Goal: Information Seeking & Learning: Learn about a topic

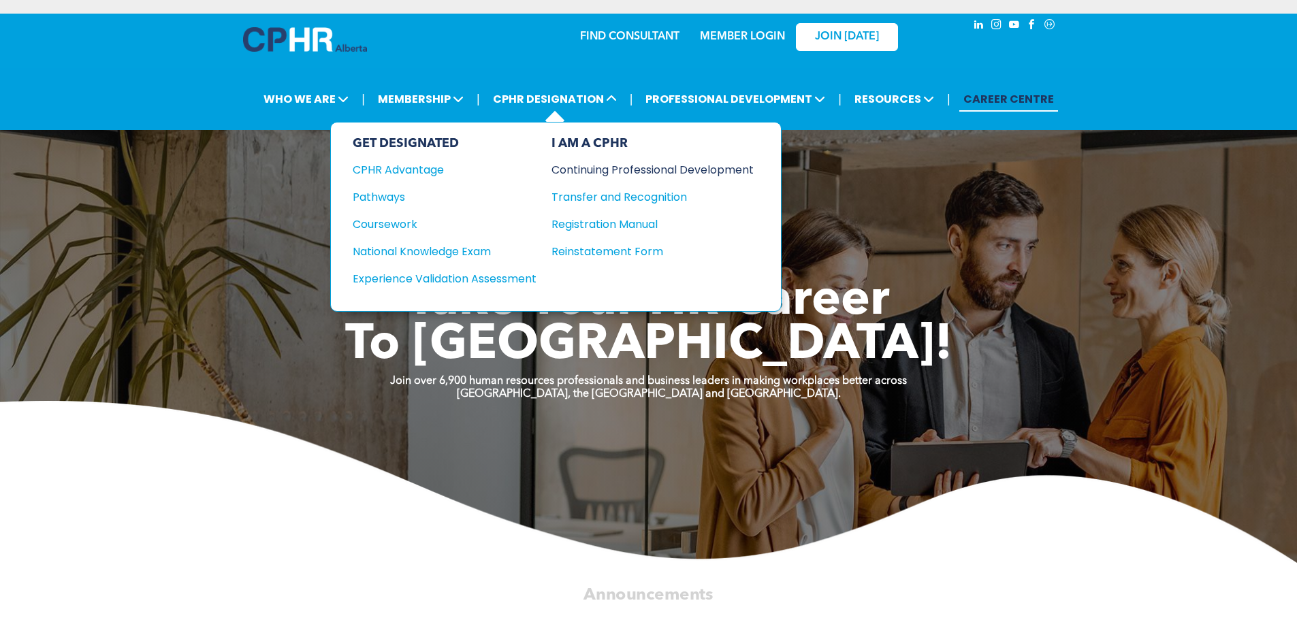
click at [597, 172] on div "Continuing Professional Development" at bounding box center [643, 169] width 182 height 17
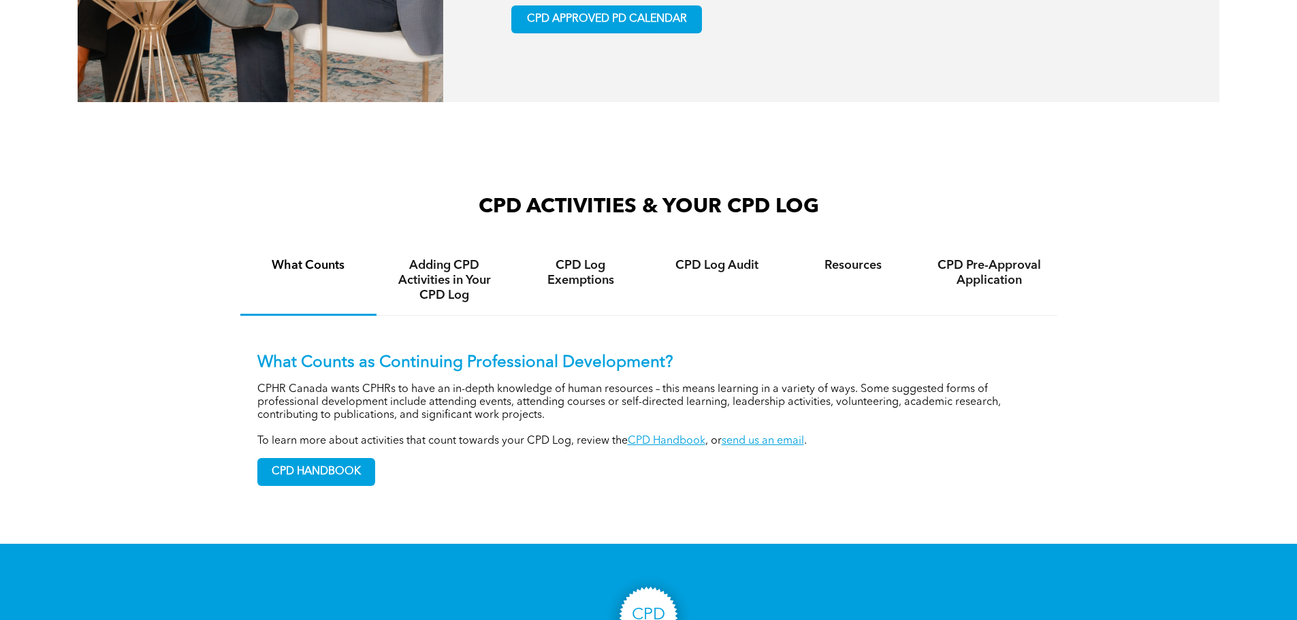
scroll to position [1022, 0]
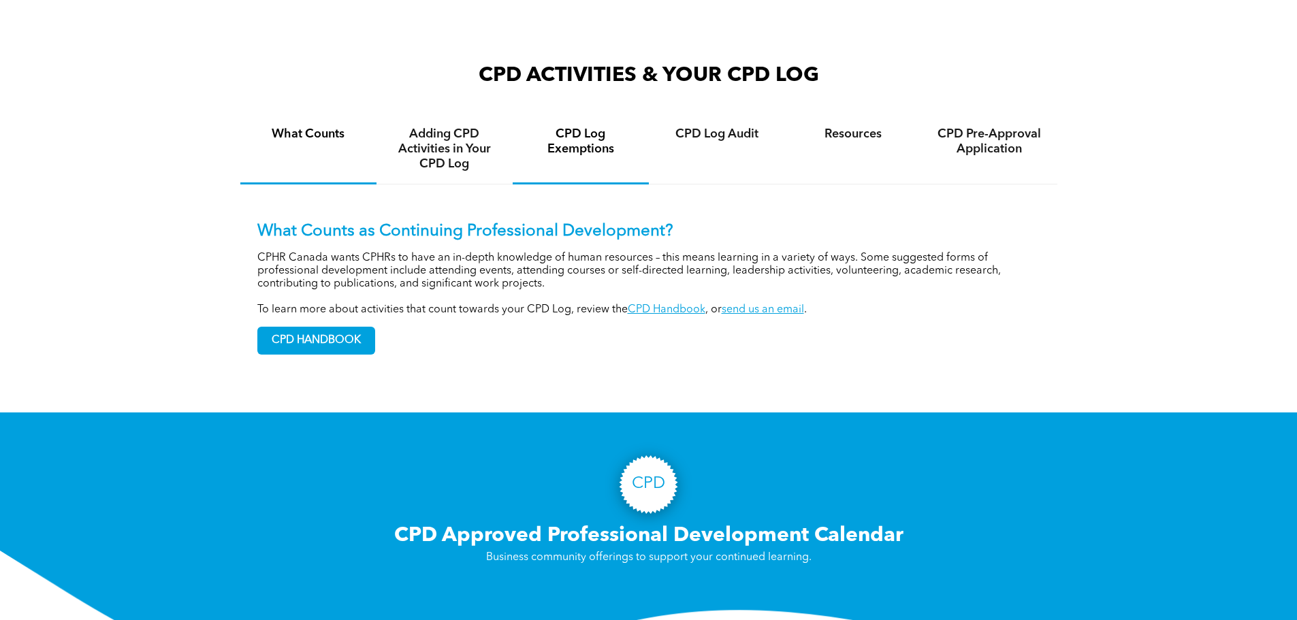
click at [573, 157] on h4 "CPD Log Exemptions" at bounding box center [581, 142] width 112 height 30
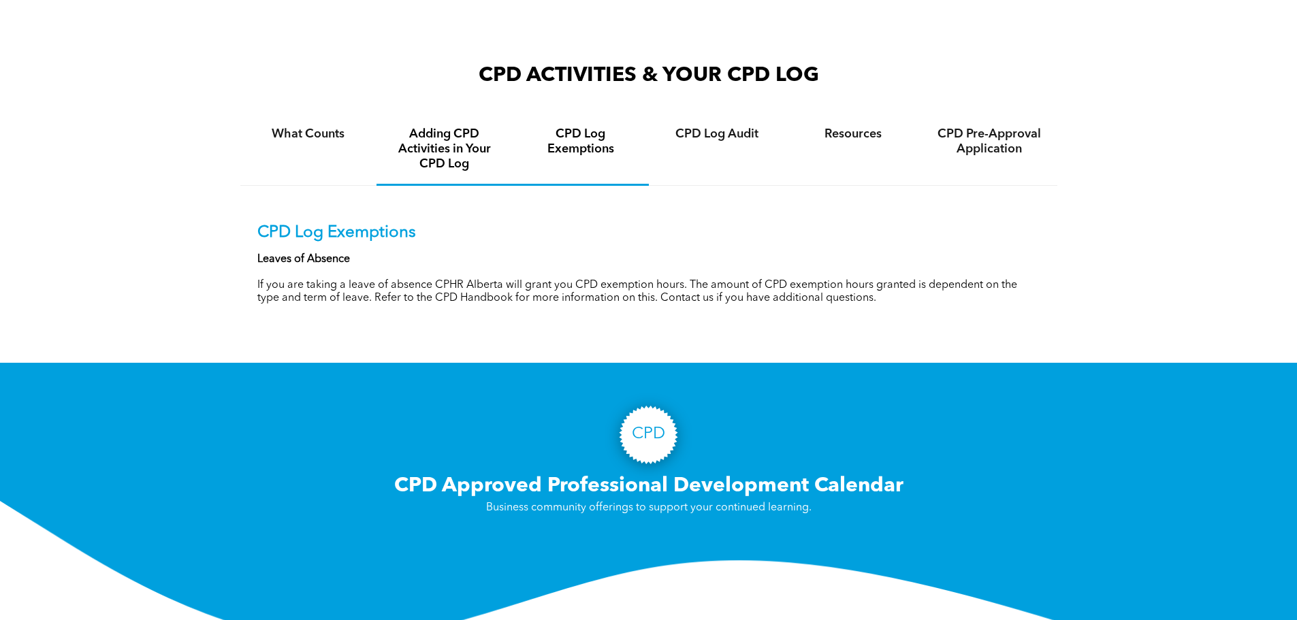
click at [456, 149] on h4 "Adding CPD Activities in Your CPD Log" at bounding box center [445, 149] width 112 height 45
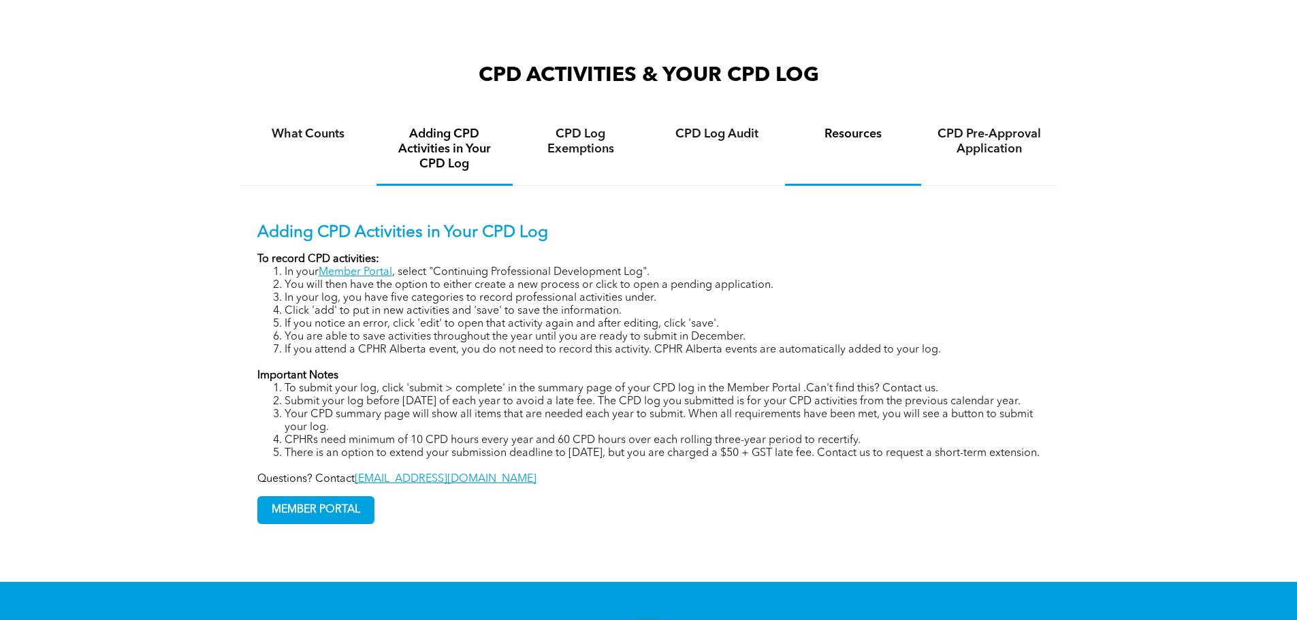
click at [852, 142] on h4 "Resources" at bounding box center [854, 134] width 112 height 15
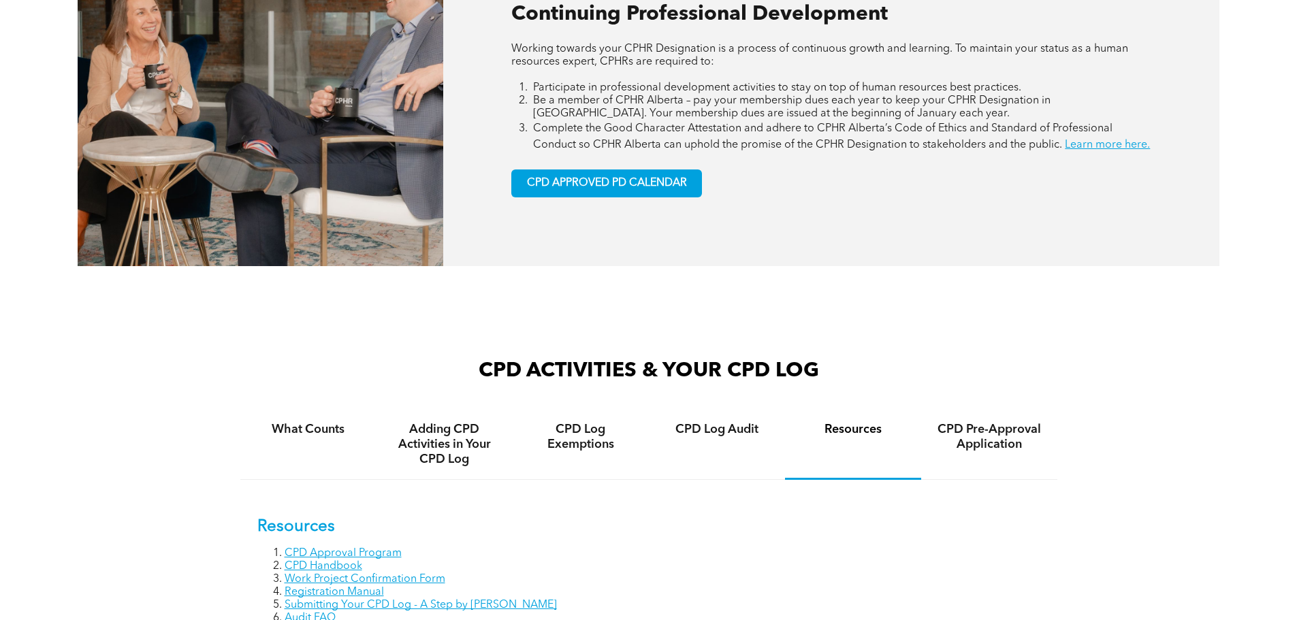
scroll to position [885, 0]
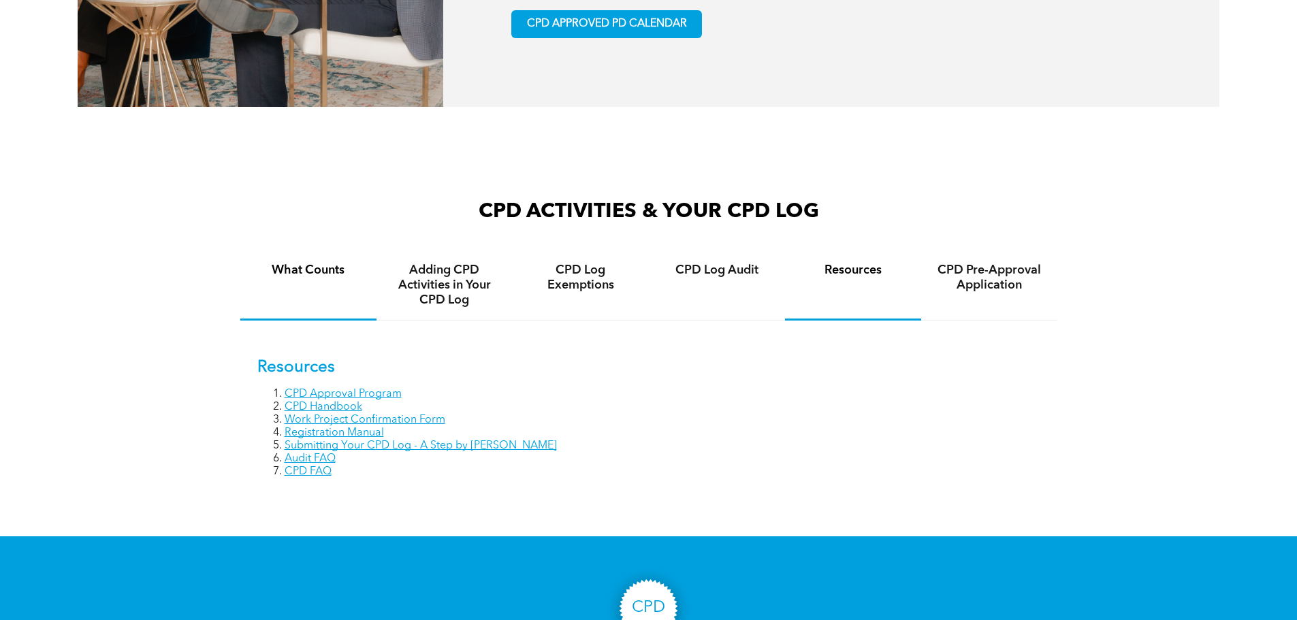
click at [292, 278] on h4 "What Counts" at bounding box center [309, 270] width 112 height 15
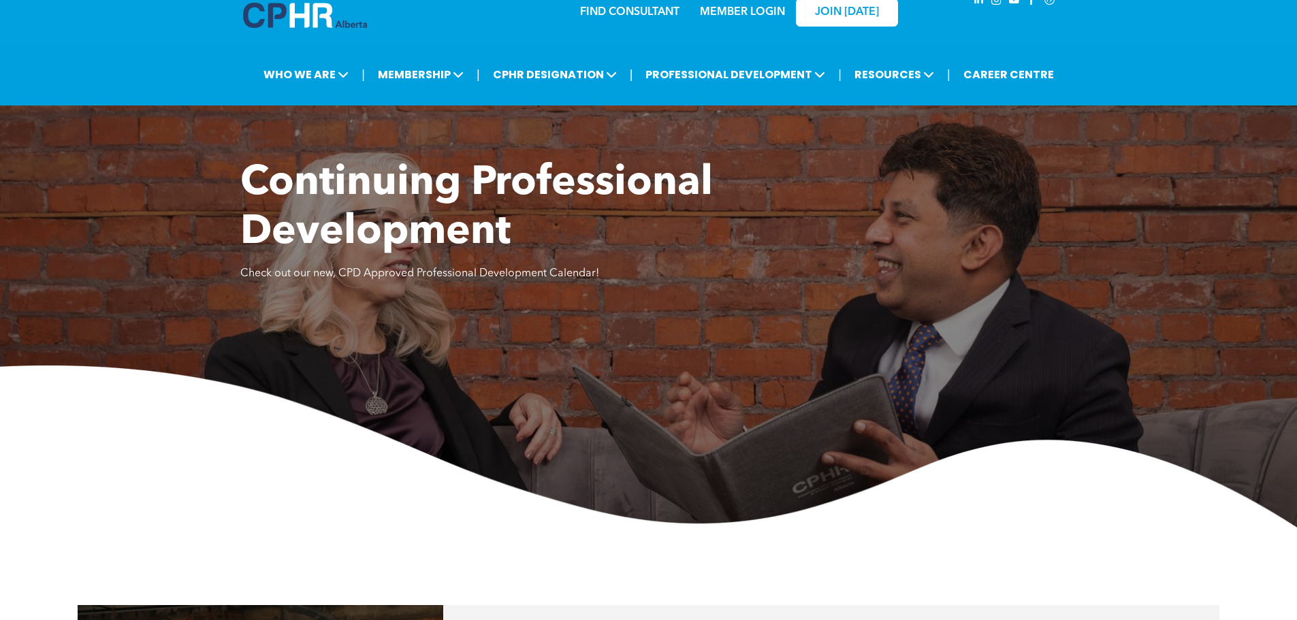
scroll to position [0, 0]
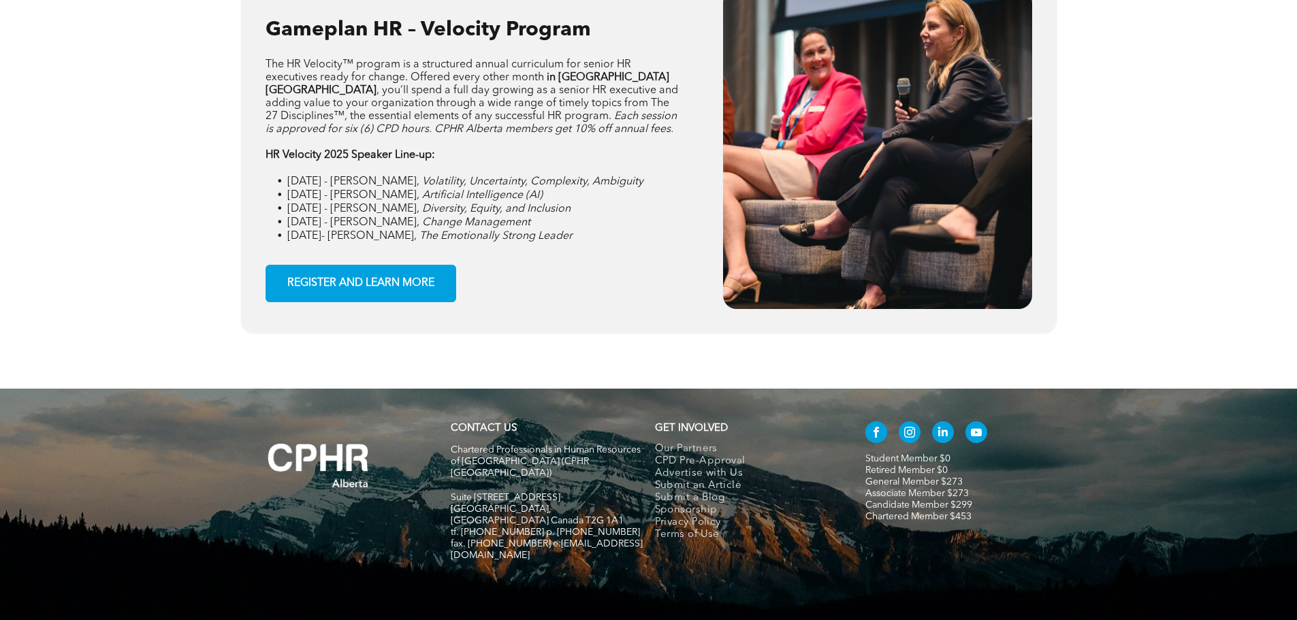
scroll to position [2156, 0]
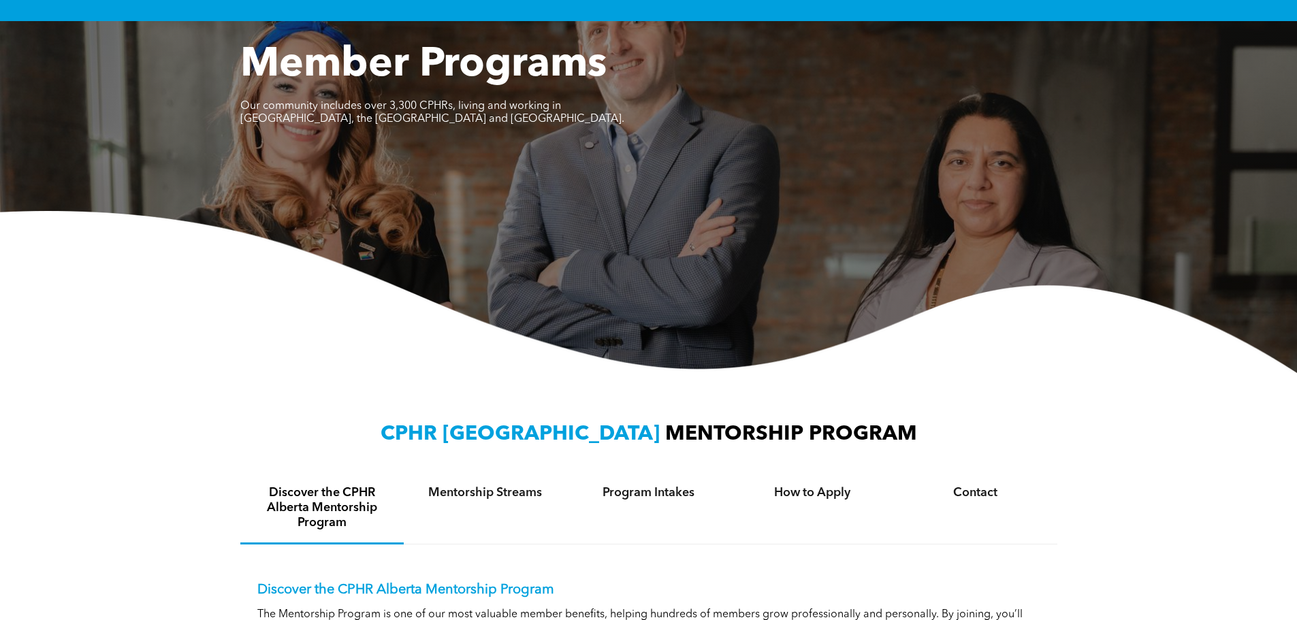
scroll to position [53, 0]
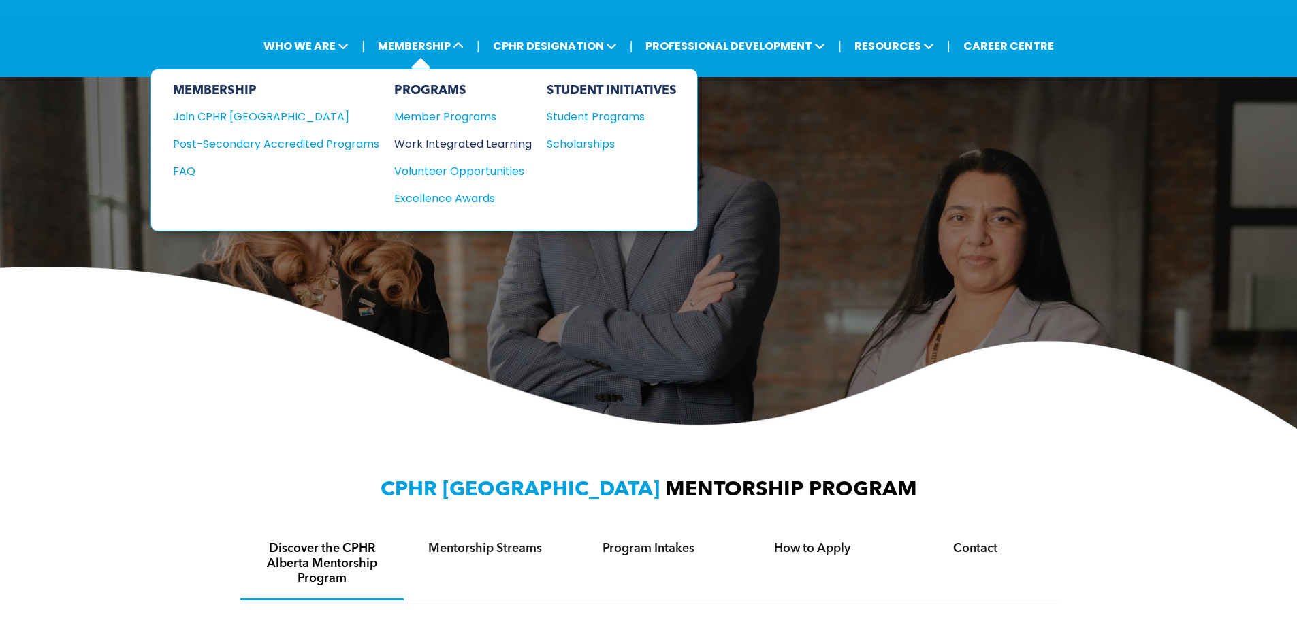
click at [442, 140] on div "Work Integrated Learning" at bounding box center [456, 144] width 124 height 17
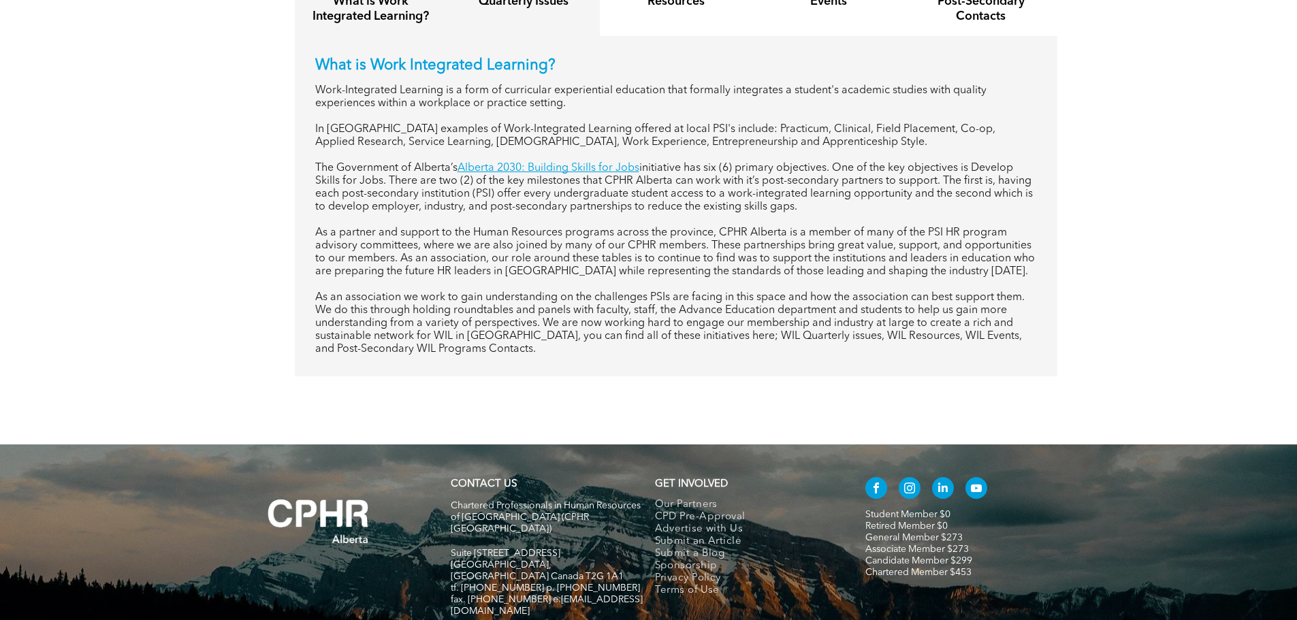
scroll to position [681, 0]
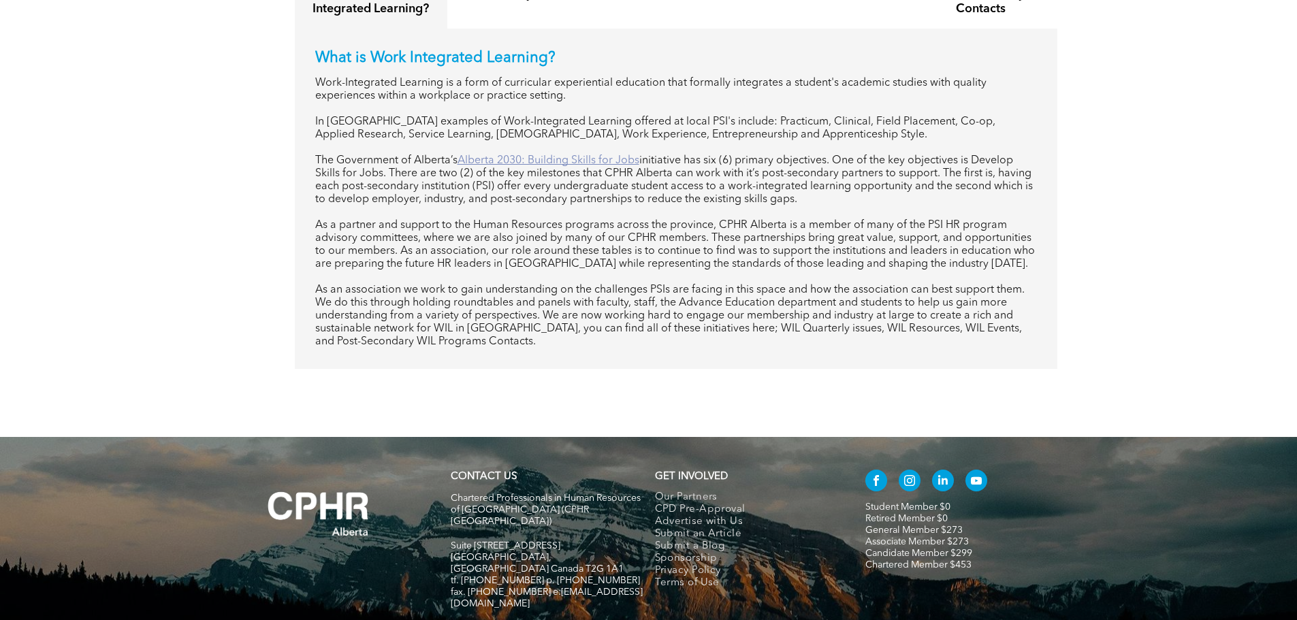
click at [587, 161] on link "Alberta 2030: Building Skills for Jobs" at bounding box center [549, 160] width 182 height 11
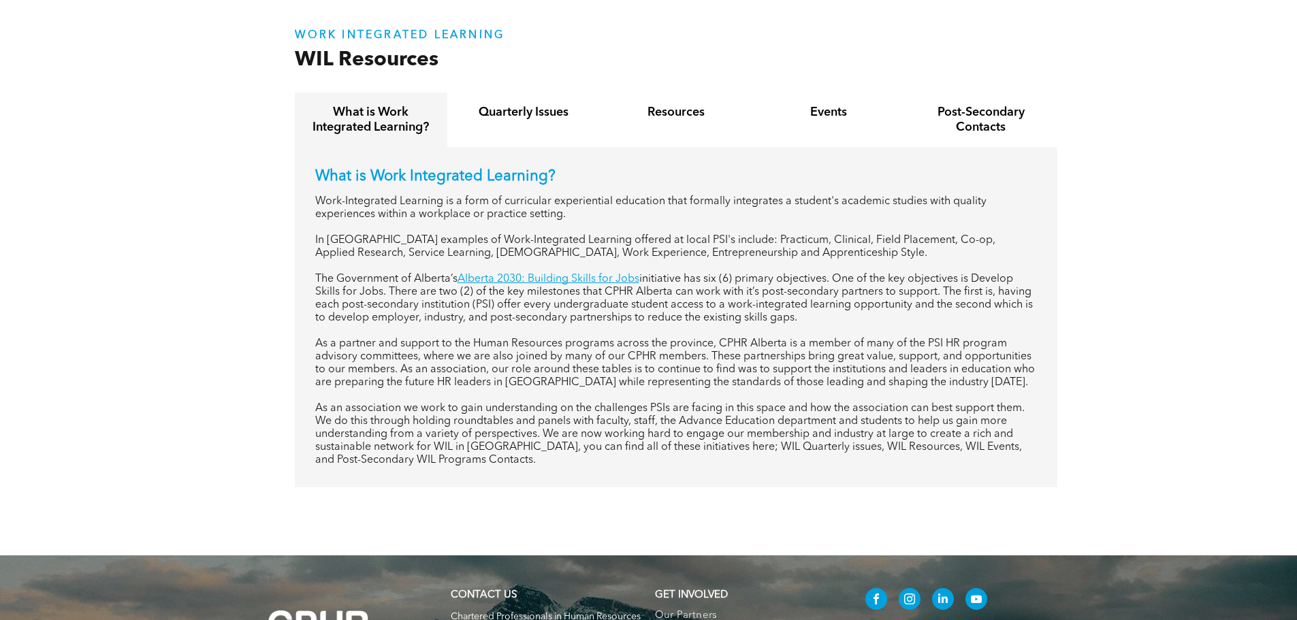
scroll to position [545, 0]
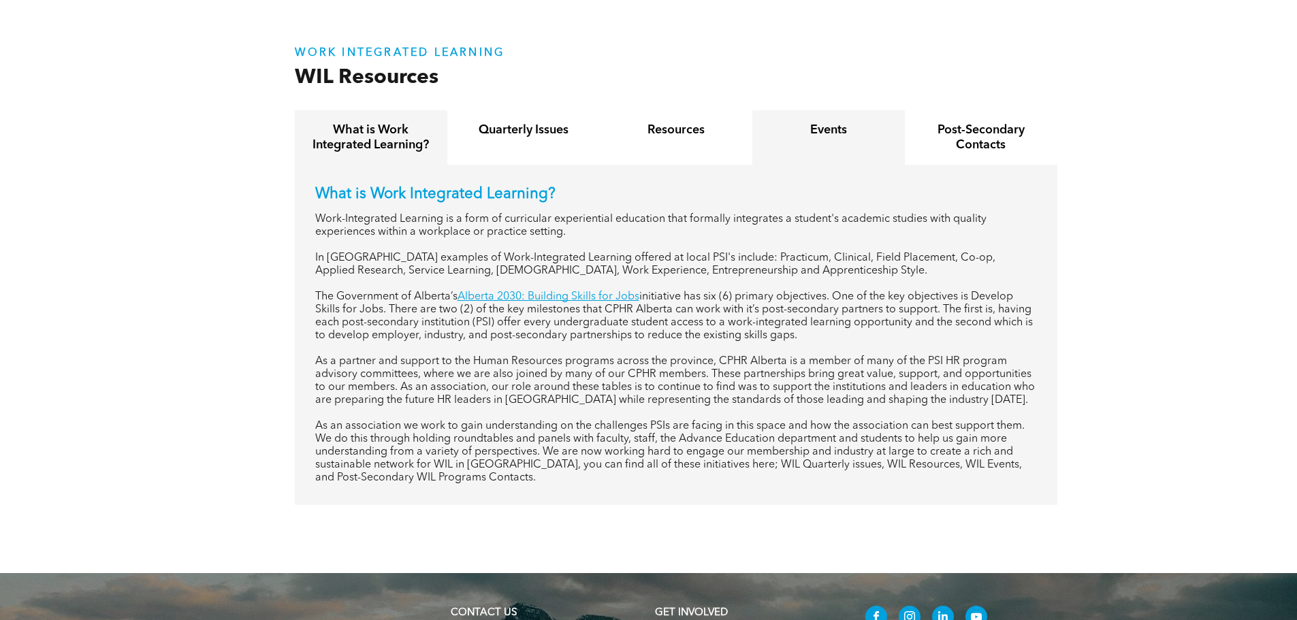
click at [825, 136] on h4 "Events" at bounding box center [829, 130] width 128 height 15
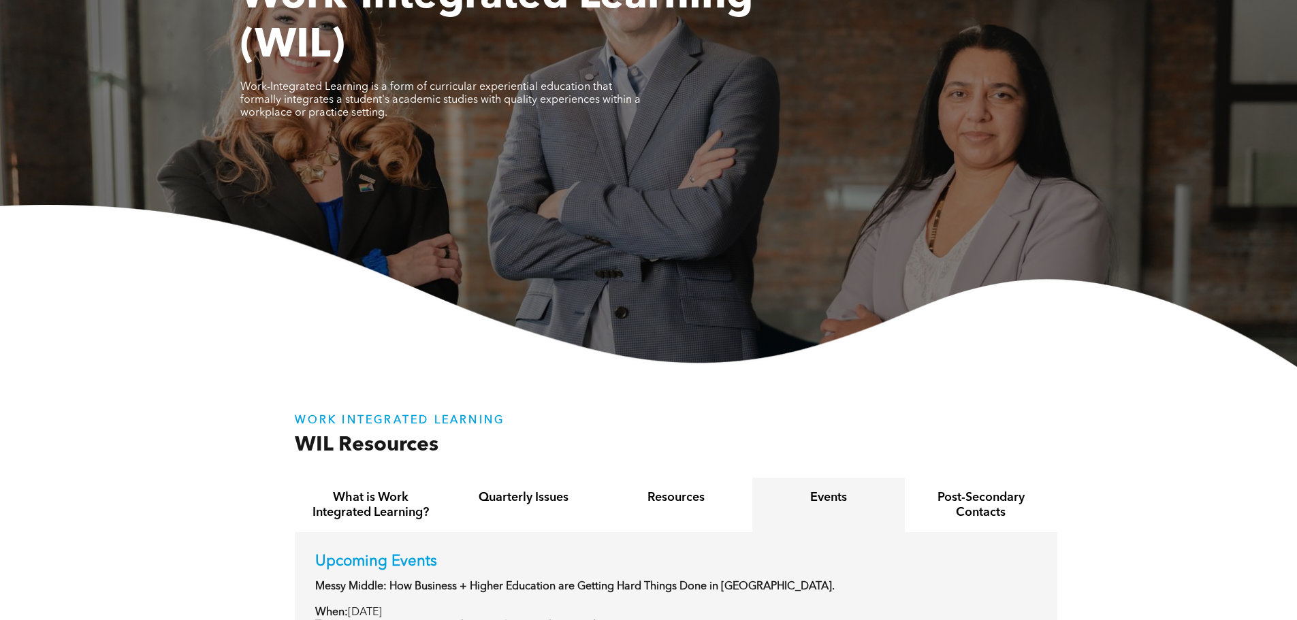
scroll to position [0, 0]
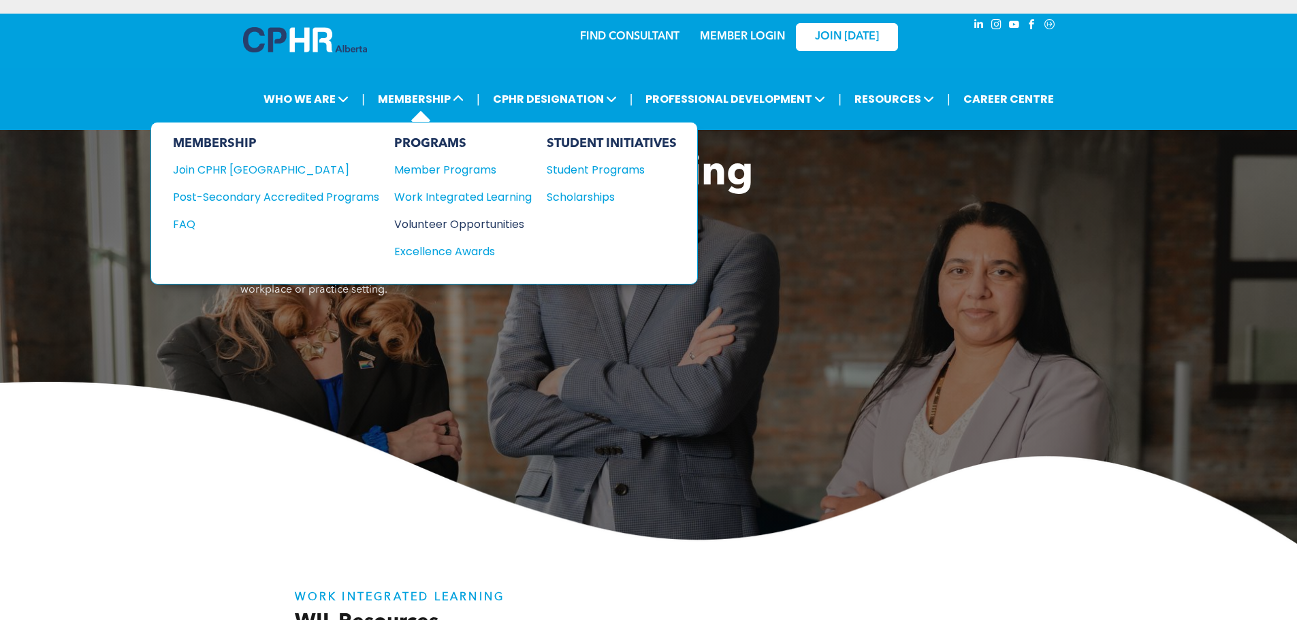
click at [458, 228] on div "Volunteer Opportunities" at bounding box center [456, 224] width 124 height 17
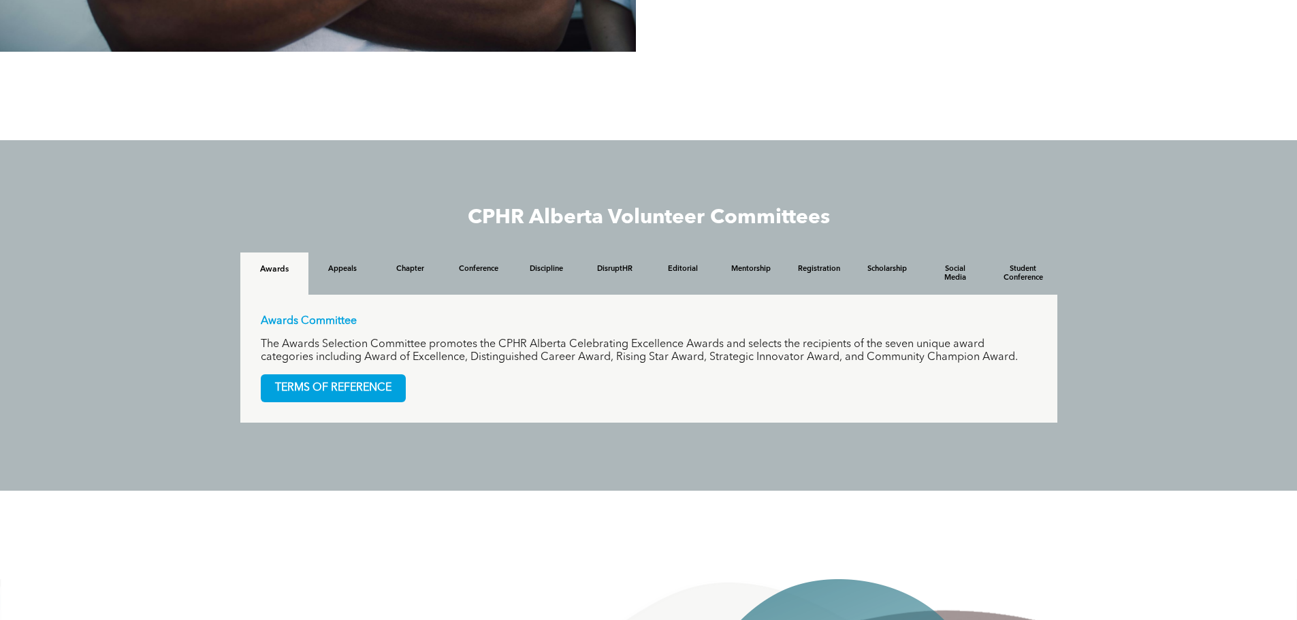
scroll to position [1226, 0]
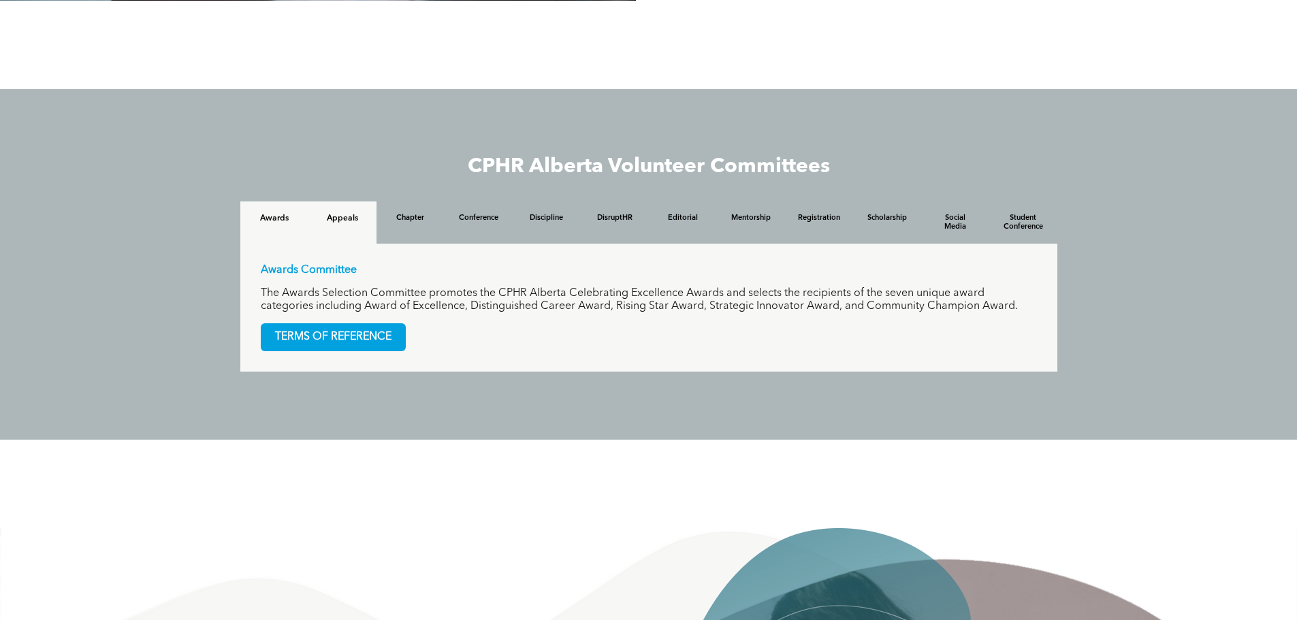
click at [347, 219] on h4 "Appeals" at bounding box center [343, 219] width 44 height 10
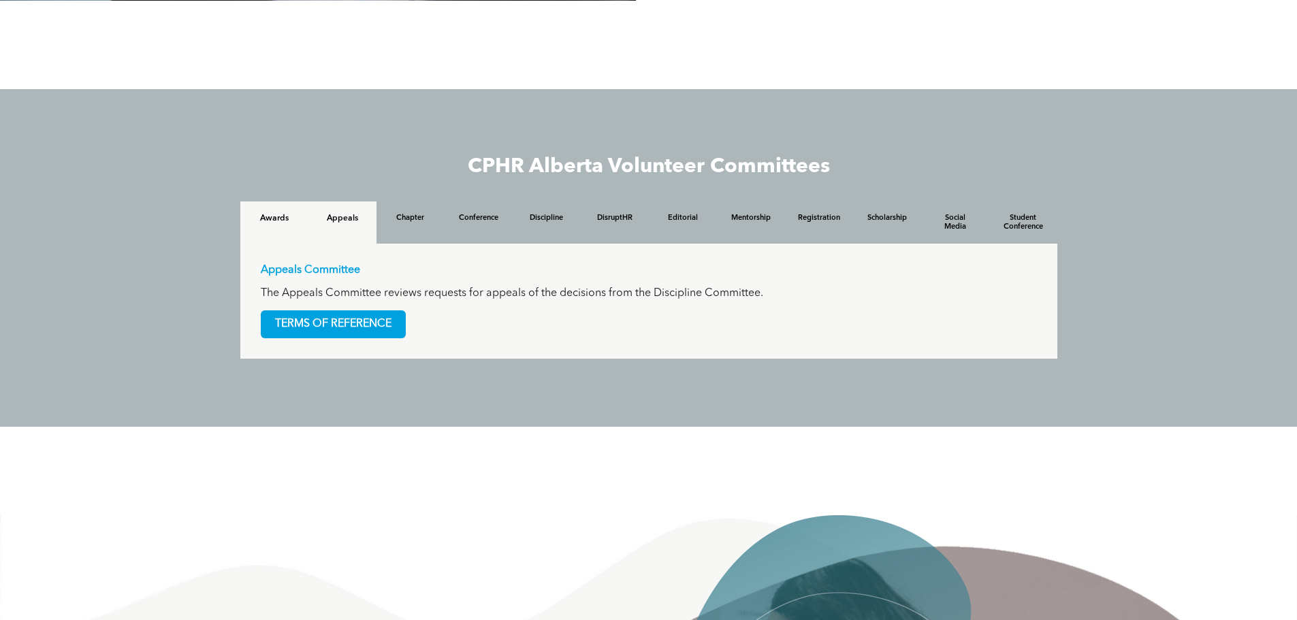
click at [280, 217] on h4 "Awards" at bounding box center [275, 219] width 44 height 10
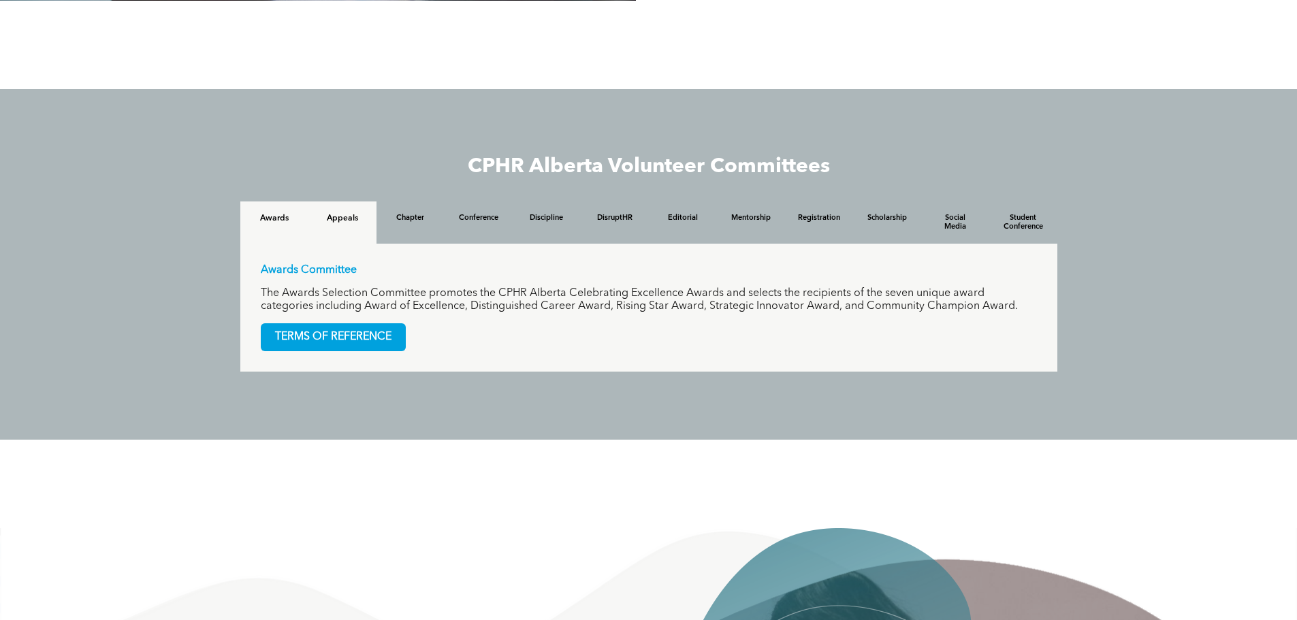
click at [353, 215] on h4 "Appeals" at bounding box center [343, 219] width 44 height 10
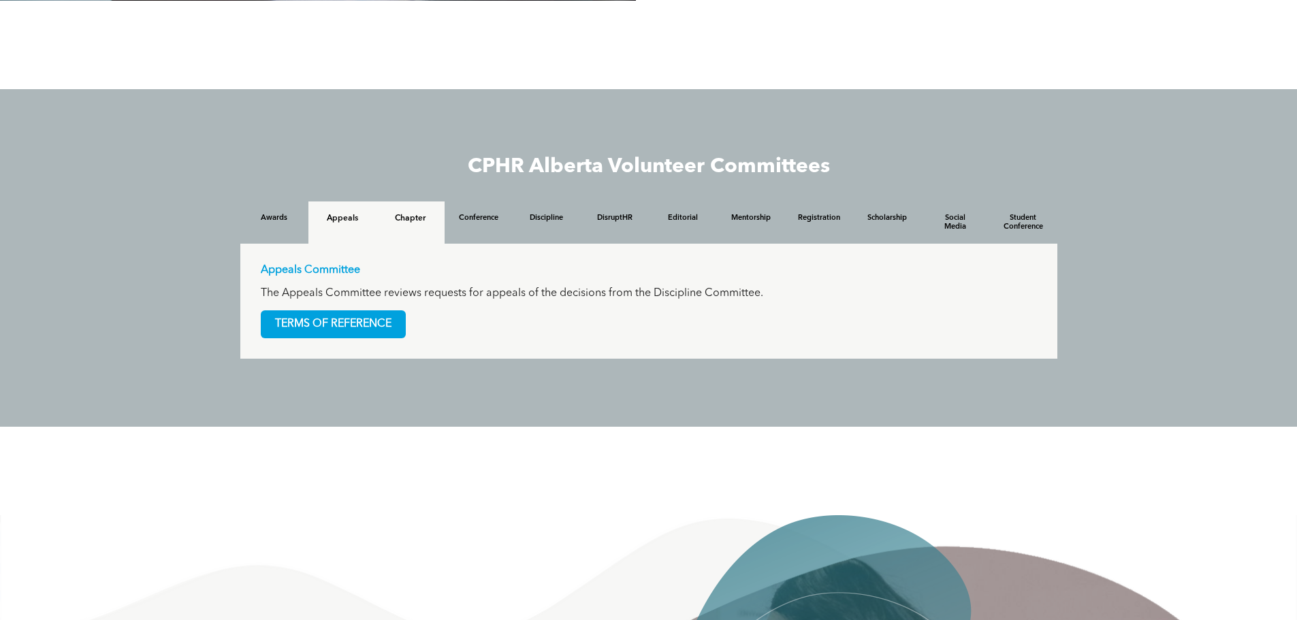
click at [424, 223] on h4 "Chapter" at bounding box center [411, 219] width 44 height 10
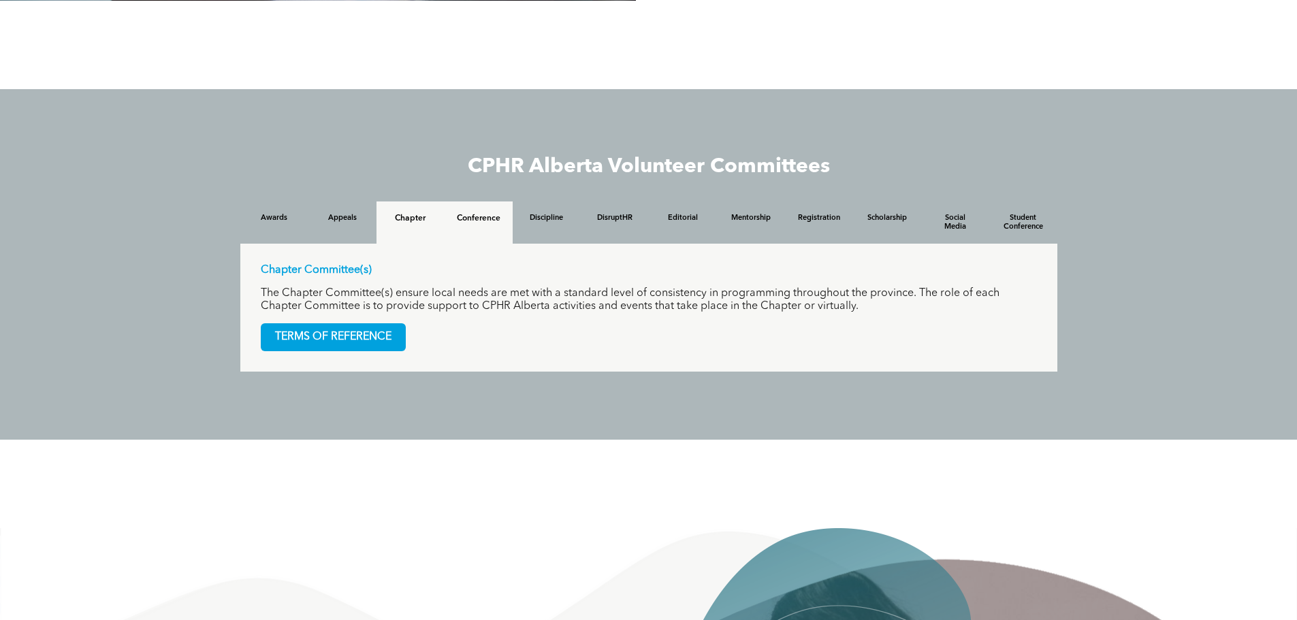
click at [480, 219] on h4 "Conference" at bounding box center [479, 219] width 44 height 10
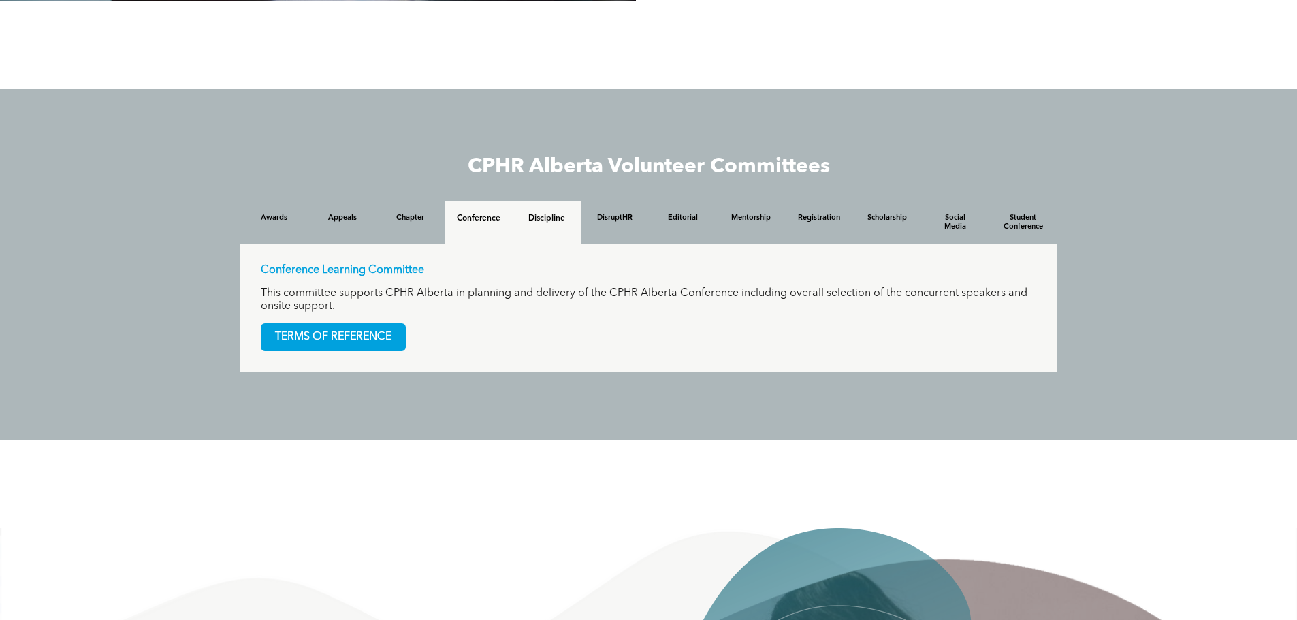
click at [536, 216] on h4 "Discipline" at bounding box center [547, 219] width 44 height 10
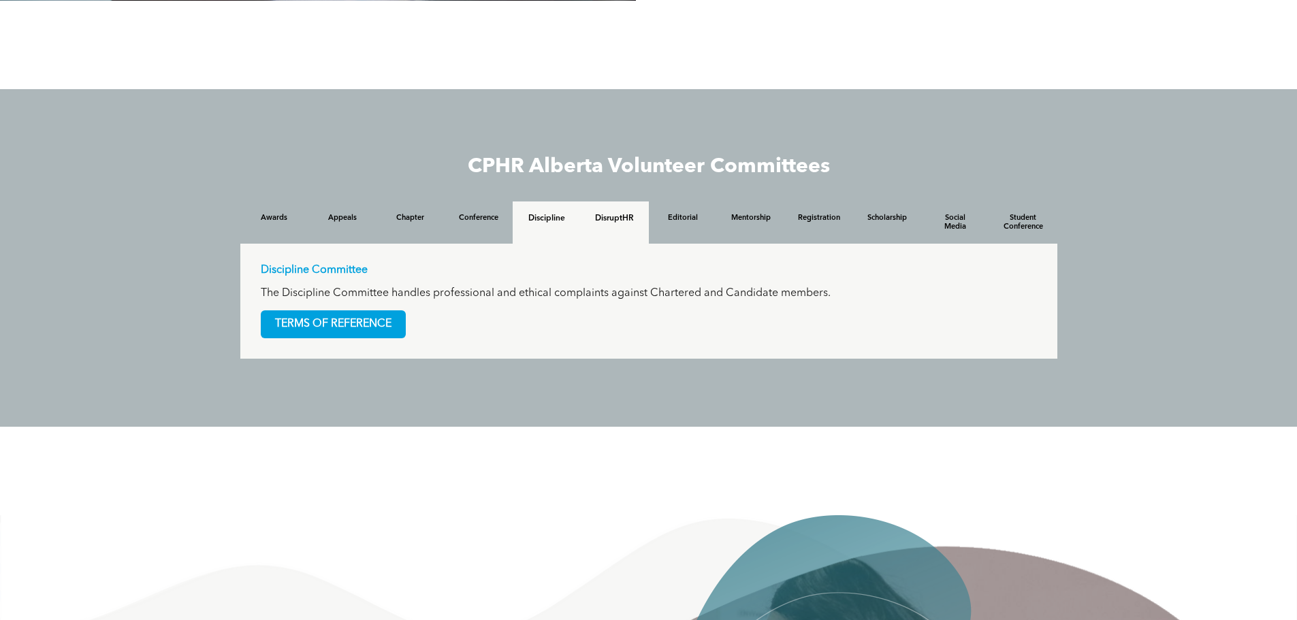
click at [607, 217] on h4 "DisruptHR" at bounding box center [615, 219] width 44 height 10
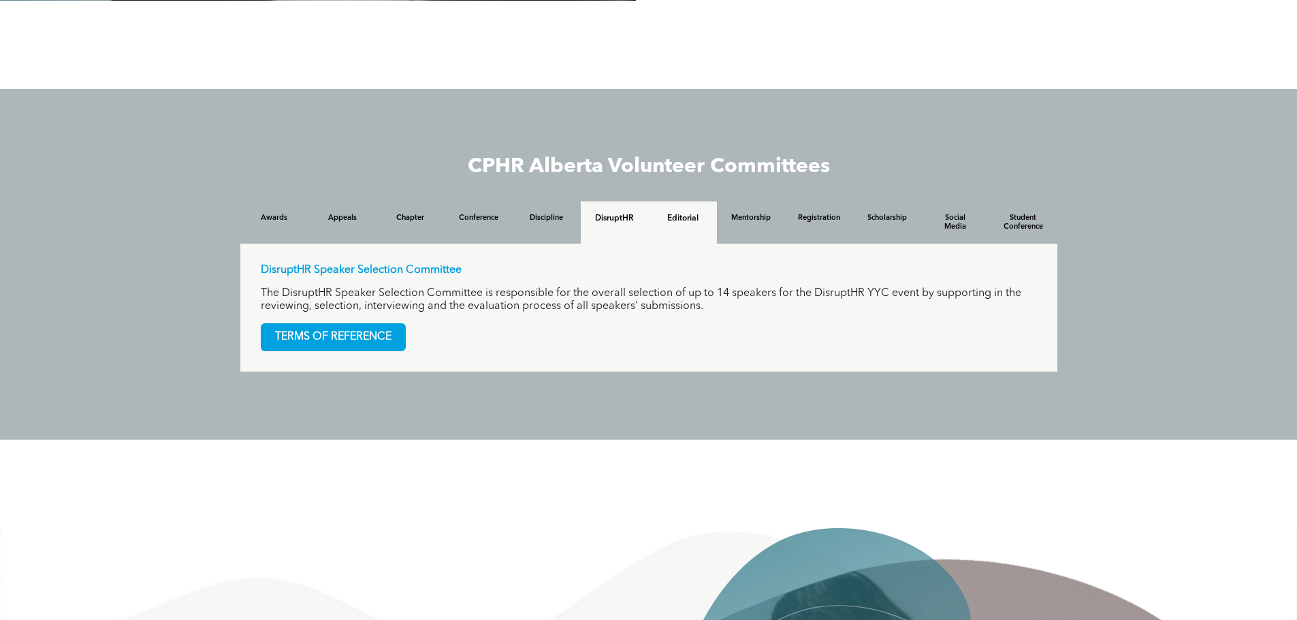
click at [689, 223] on h4 "Editorial" at bounding box center [683, 219] width 44 height 10
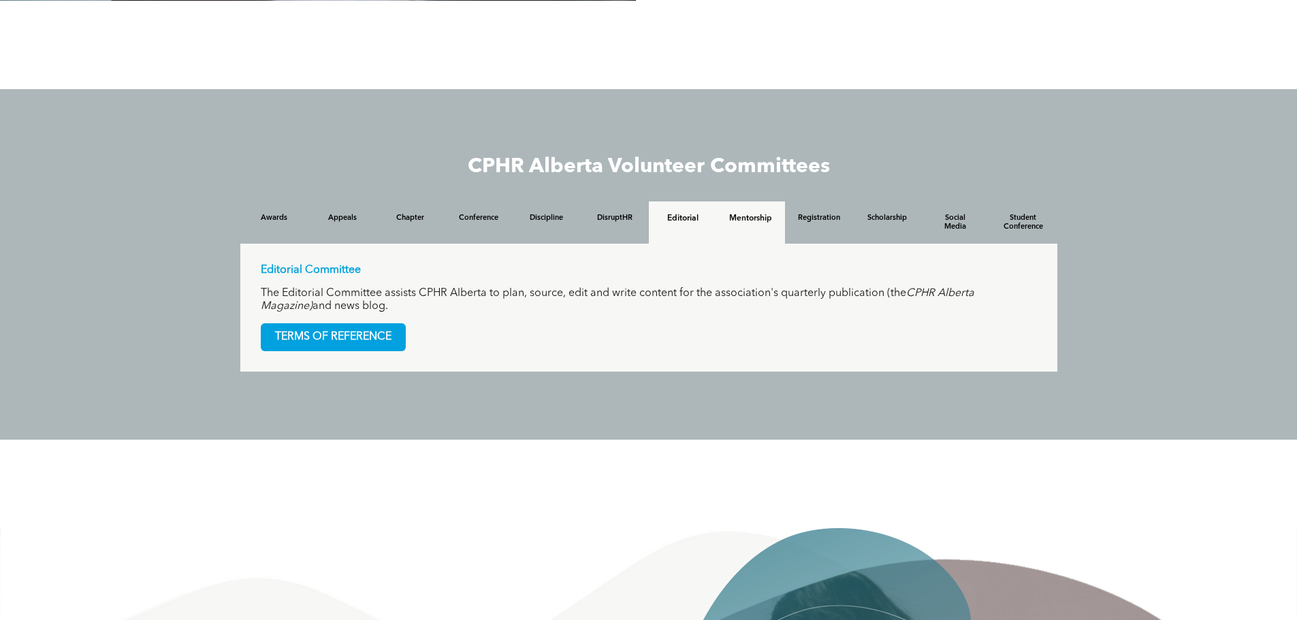
click at [757, 221] on h4 "Mentorship" at bounding box center [751, 219] width 44 height 10
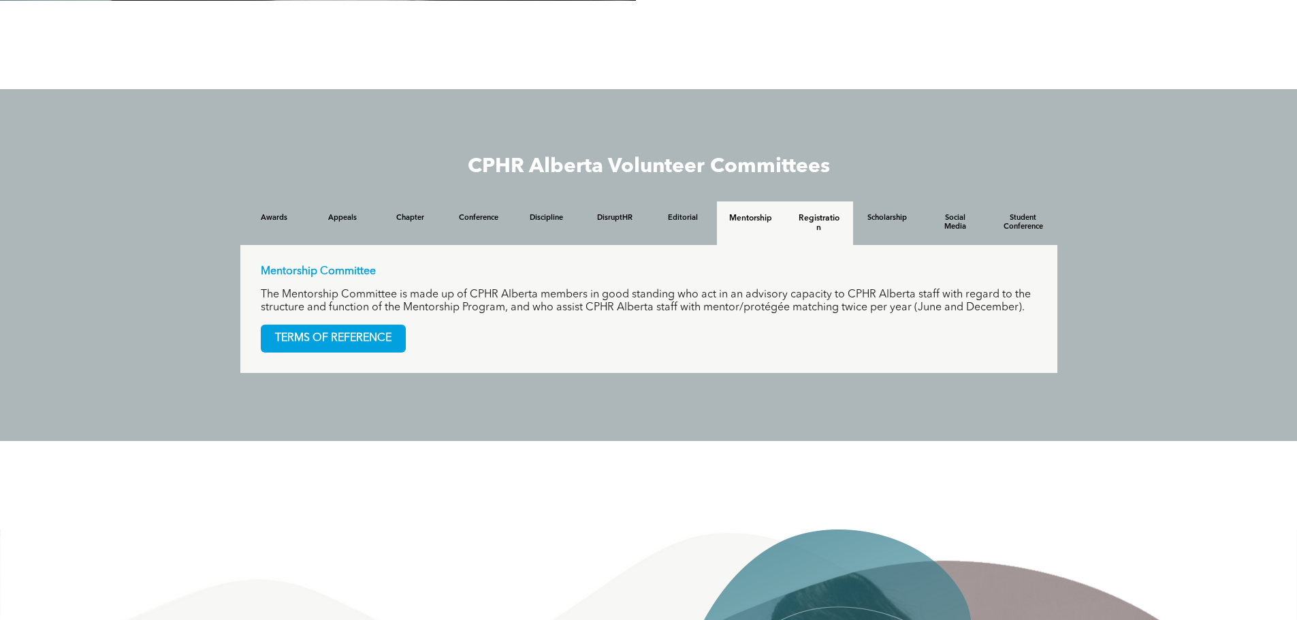
click at [798, 221] on h4 "Registration" at bounding box center [820, 223] width 44 height 19
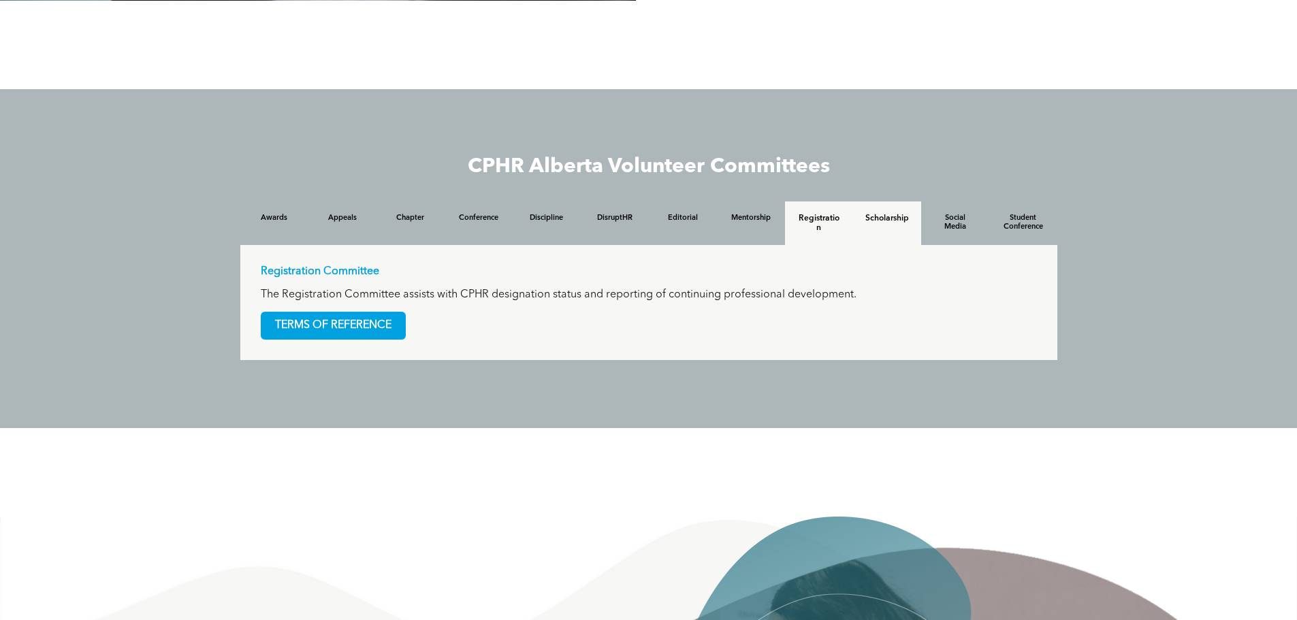
click at [883, 223] on h4 "Scholarship" at bounding box center [888, 219] width 44 height 10
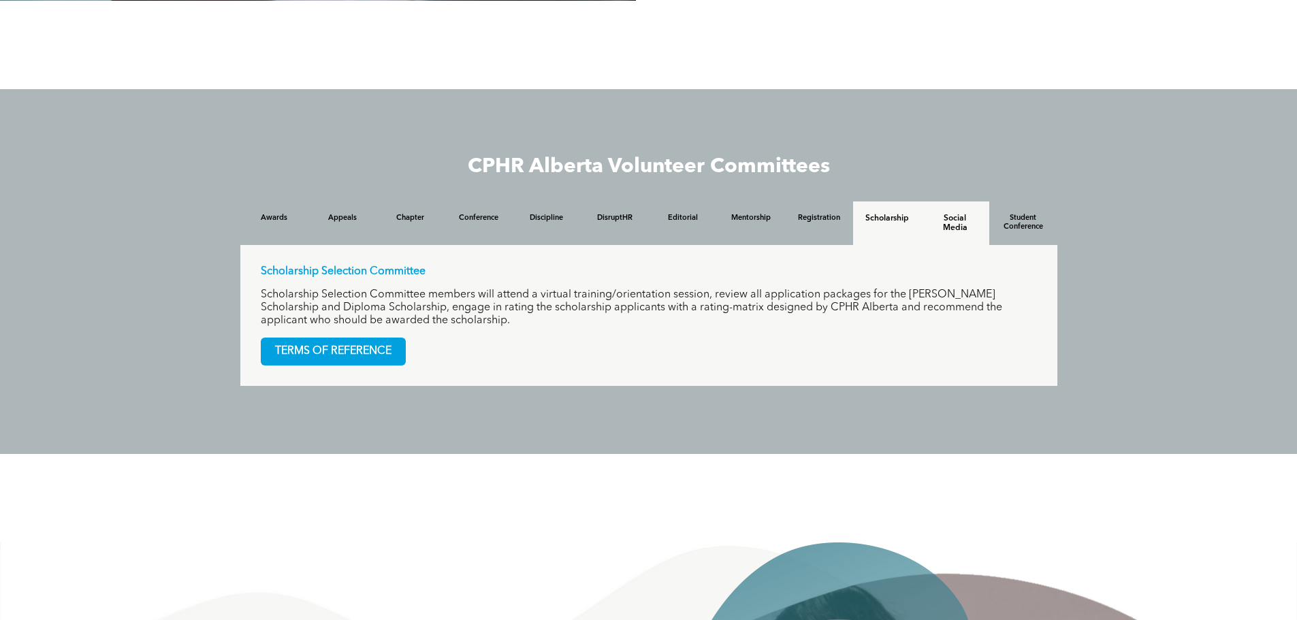
click at [939, 225] on h4 "Social Media" at bounding box center [956, 223] width 44 height 19
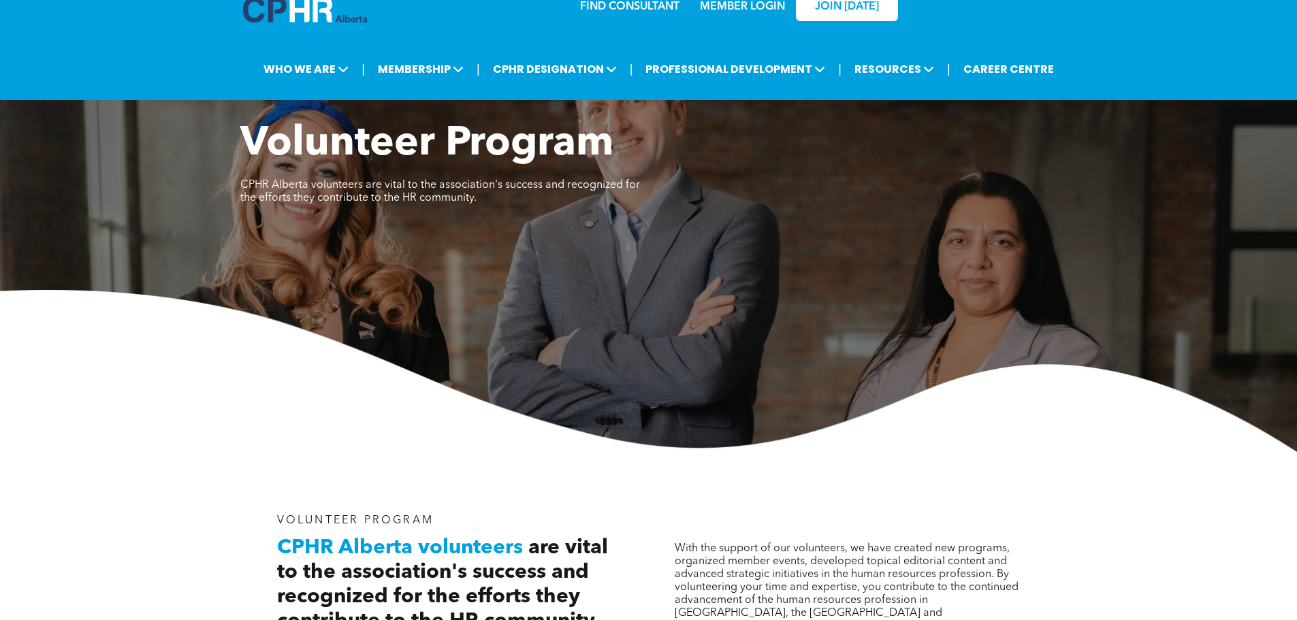
scroll to position [0, 0]
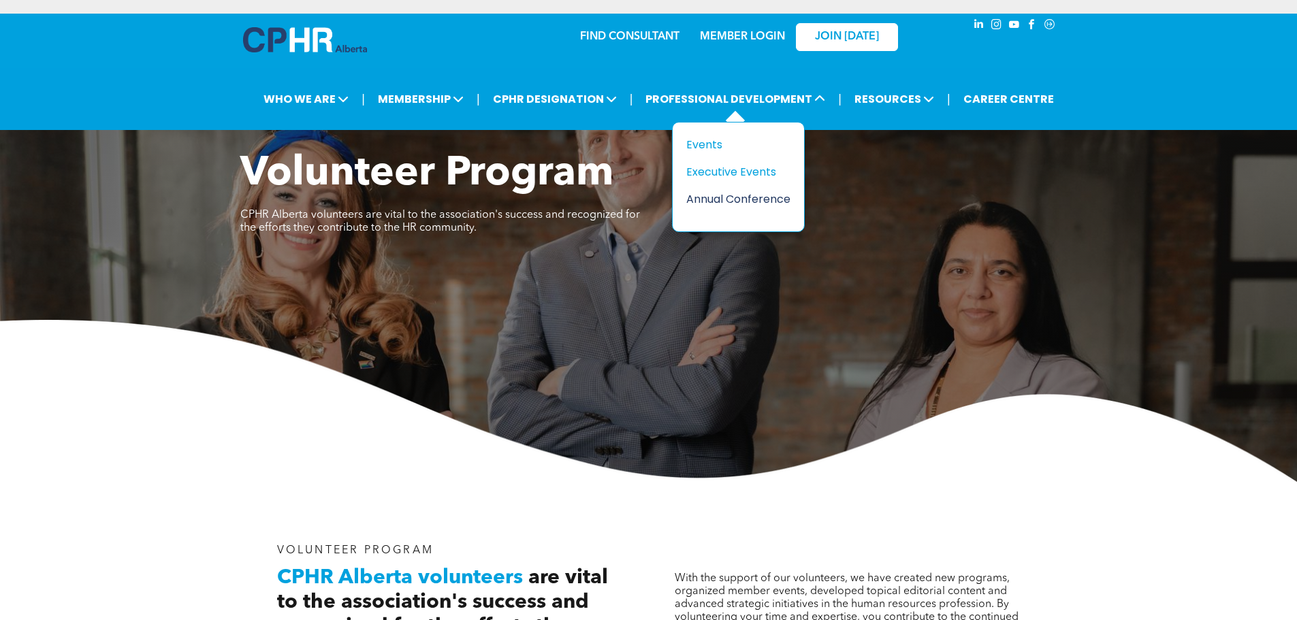
click at [741, 203] on div "Annual Conference" at bounding box center [734, 199] width 94 height 17
